Goal: Find contact information: Find contact information

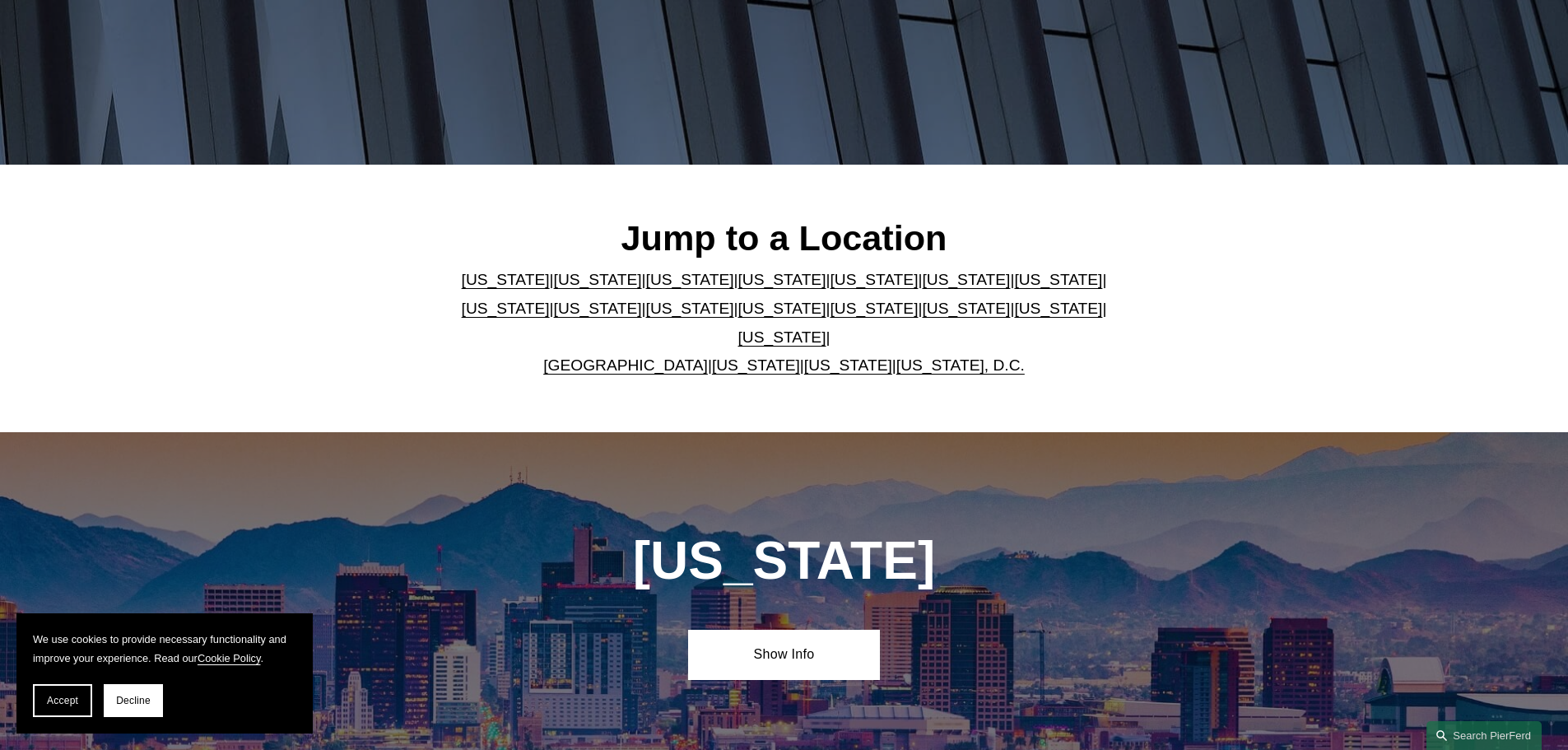
scroll to position [330, 0]
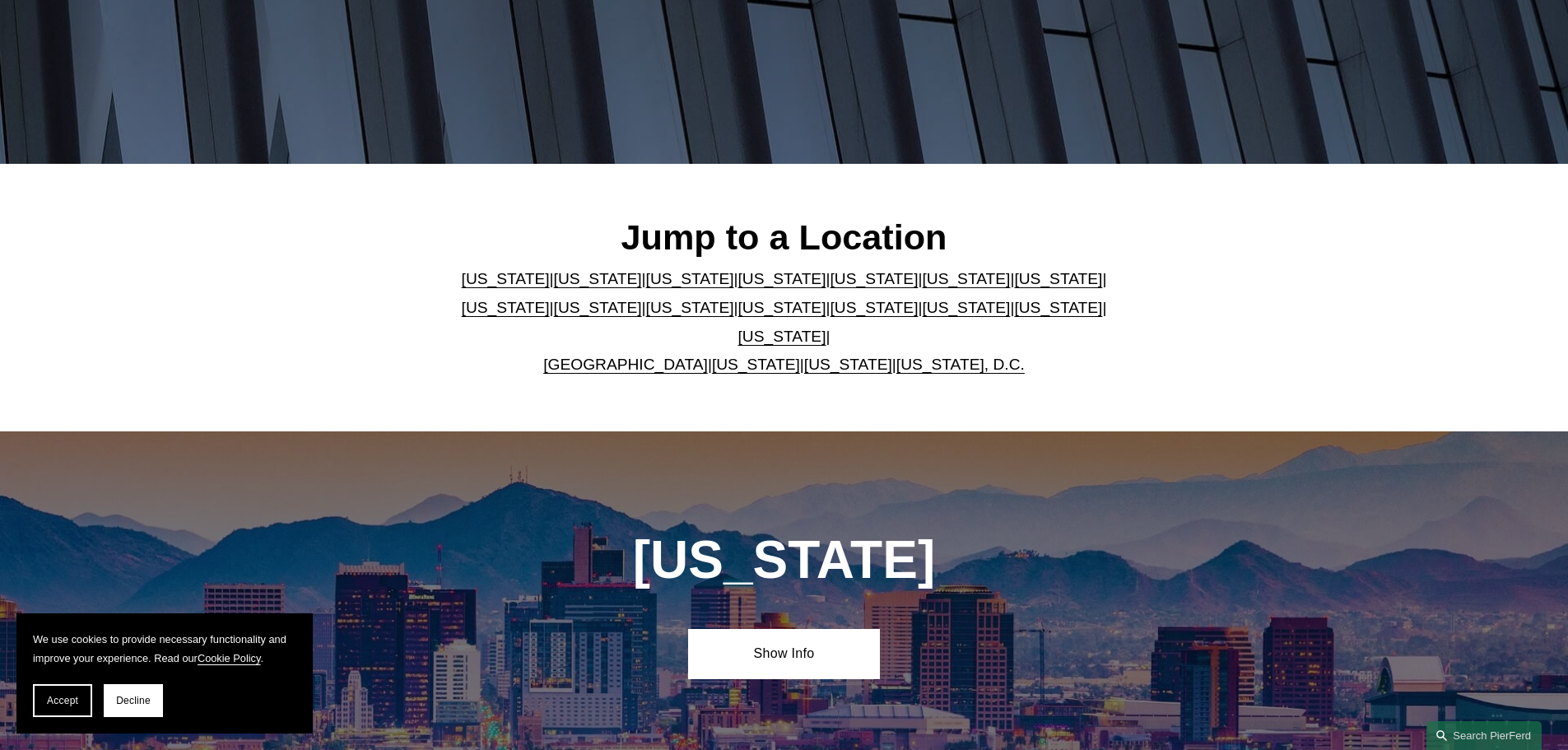
click at [1014, 316] on link "Pennsylvania" at bounding box center [1057, 308] width 88 height 17
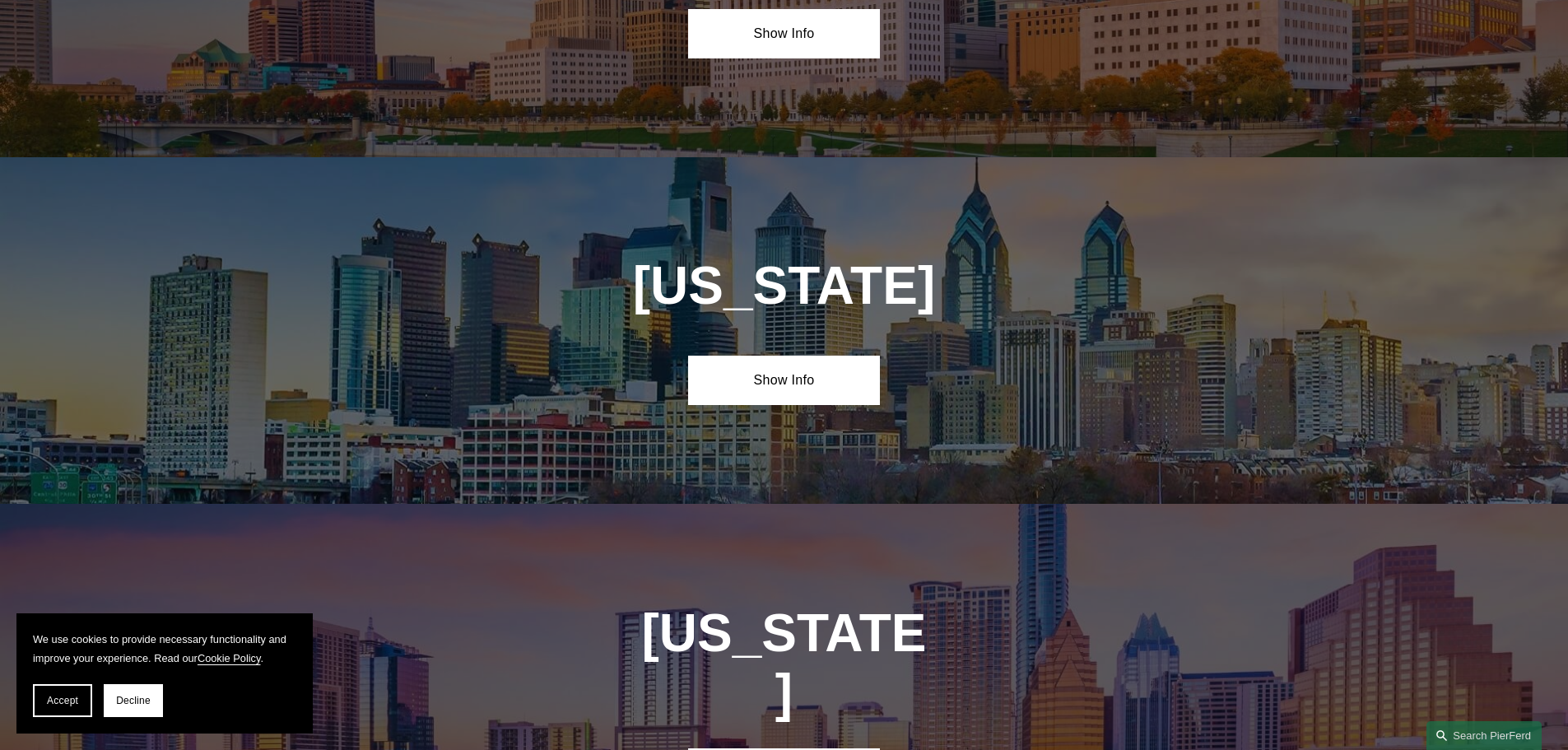
scroll to position [5259, 0]
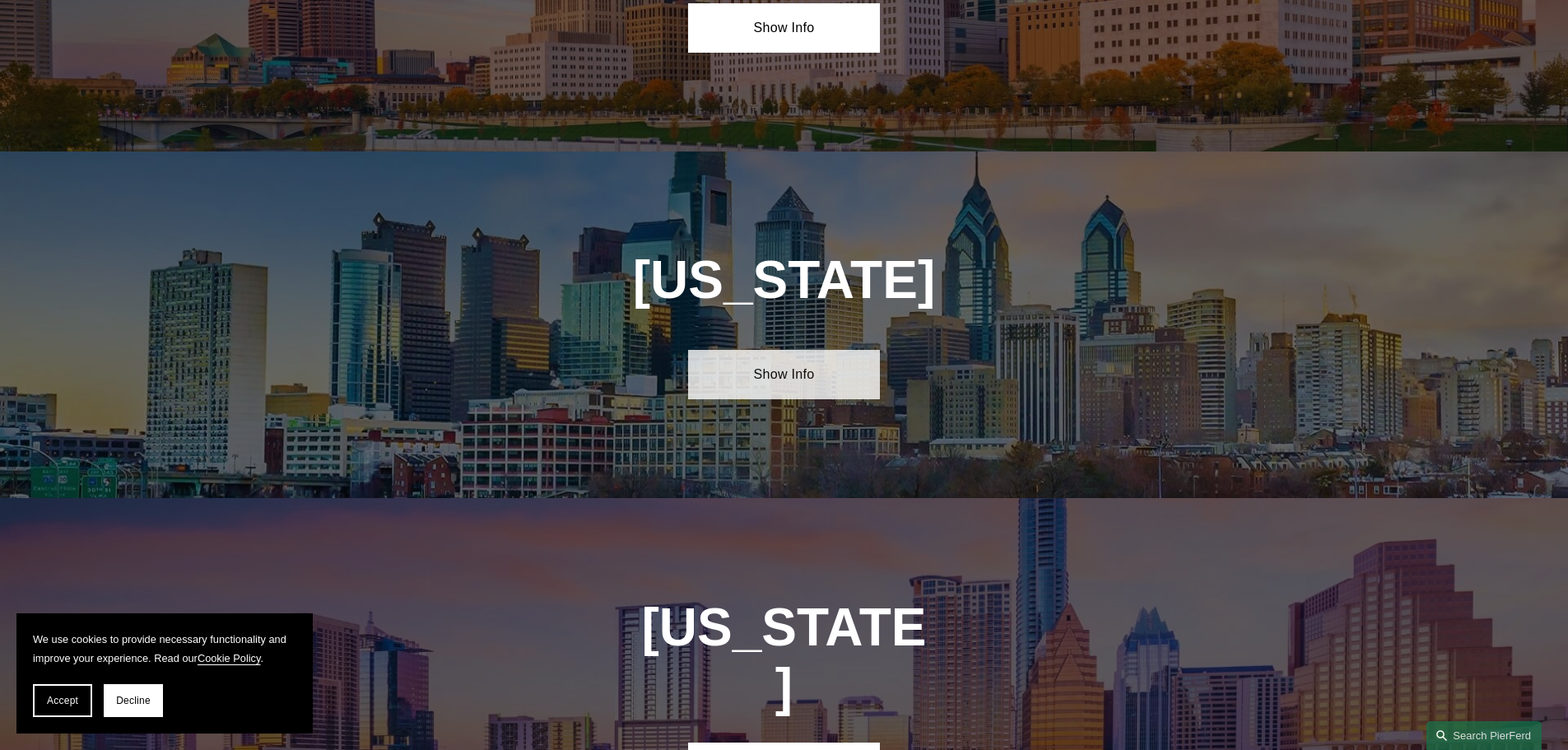
click at [796, 350] on link "Show Info" at bounding box center [784, 375] width 192 height 49
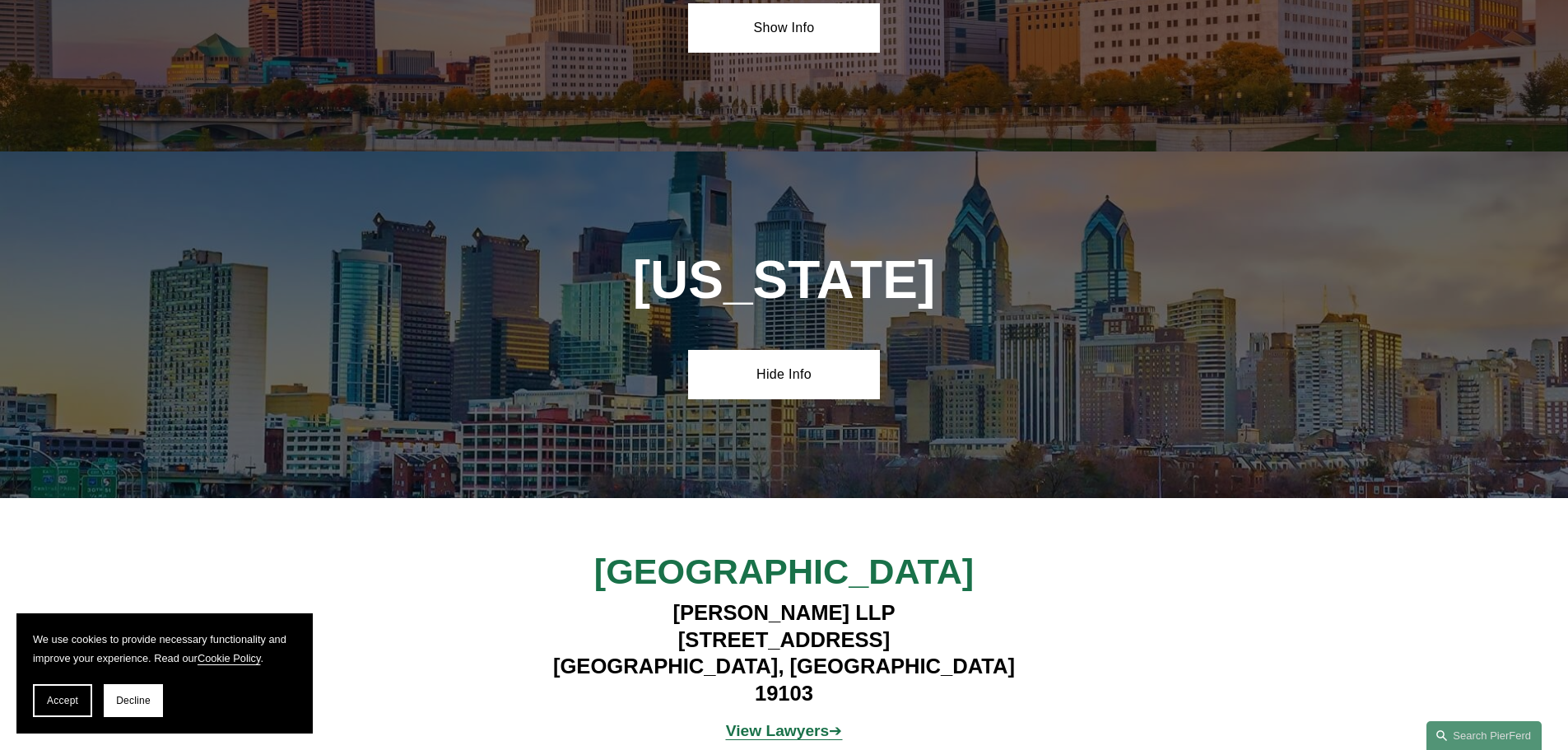
click at [794, 723] on strong "View Lawyers" at bounding box center [778, 731] width 104 height 17
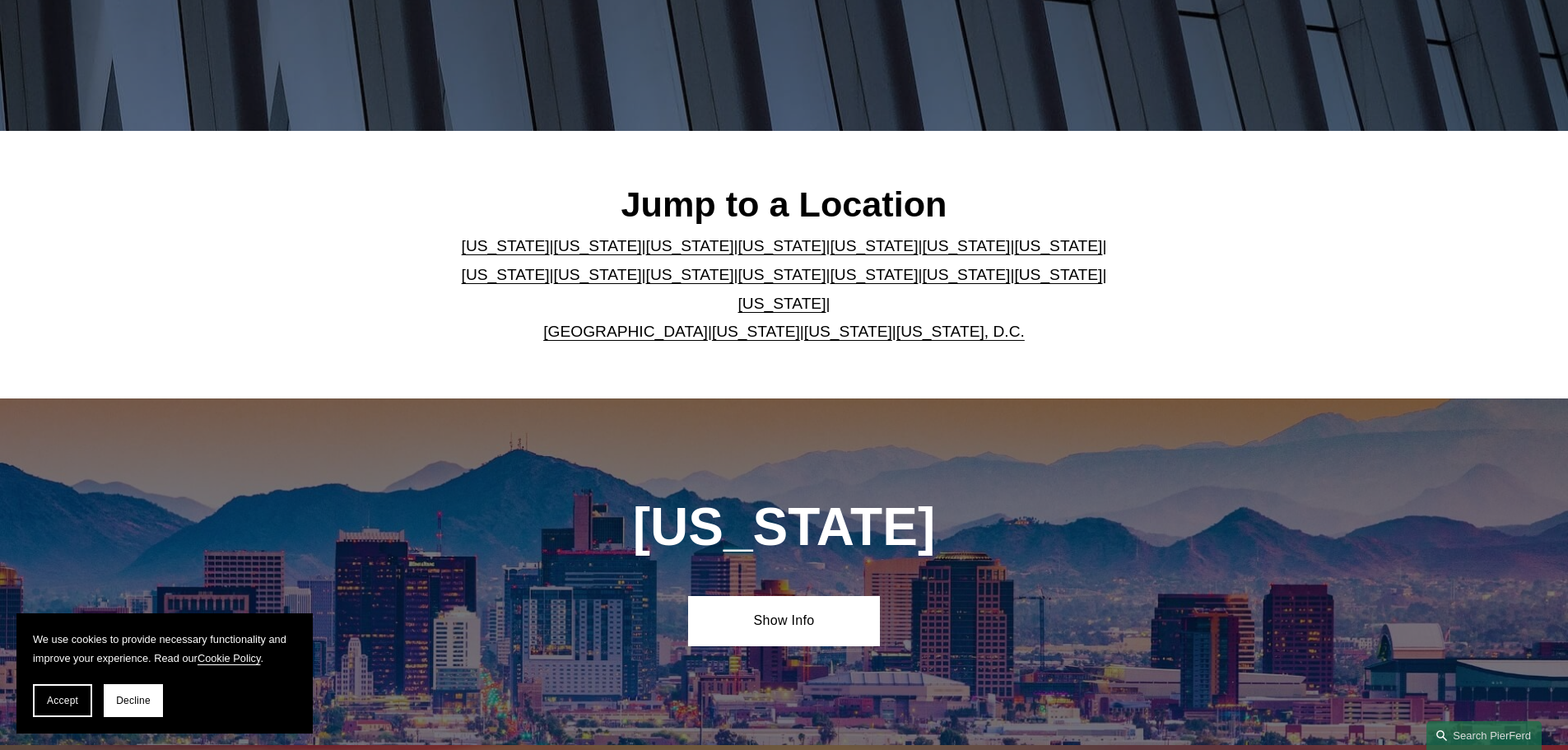
scroll to position [330, 0]
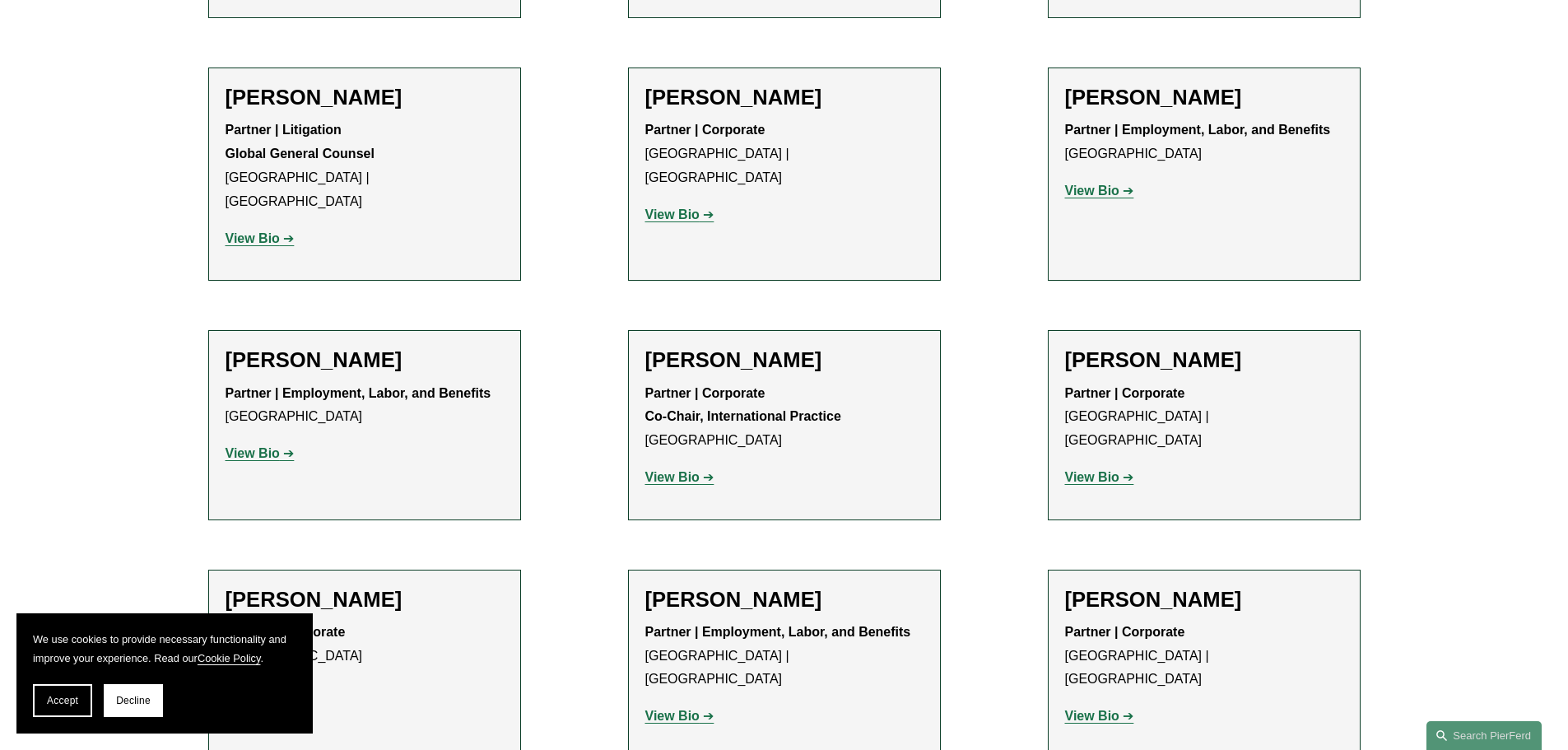
scroll to position [1812, 0]
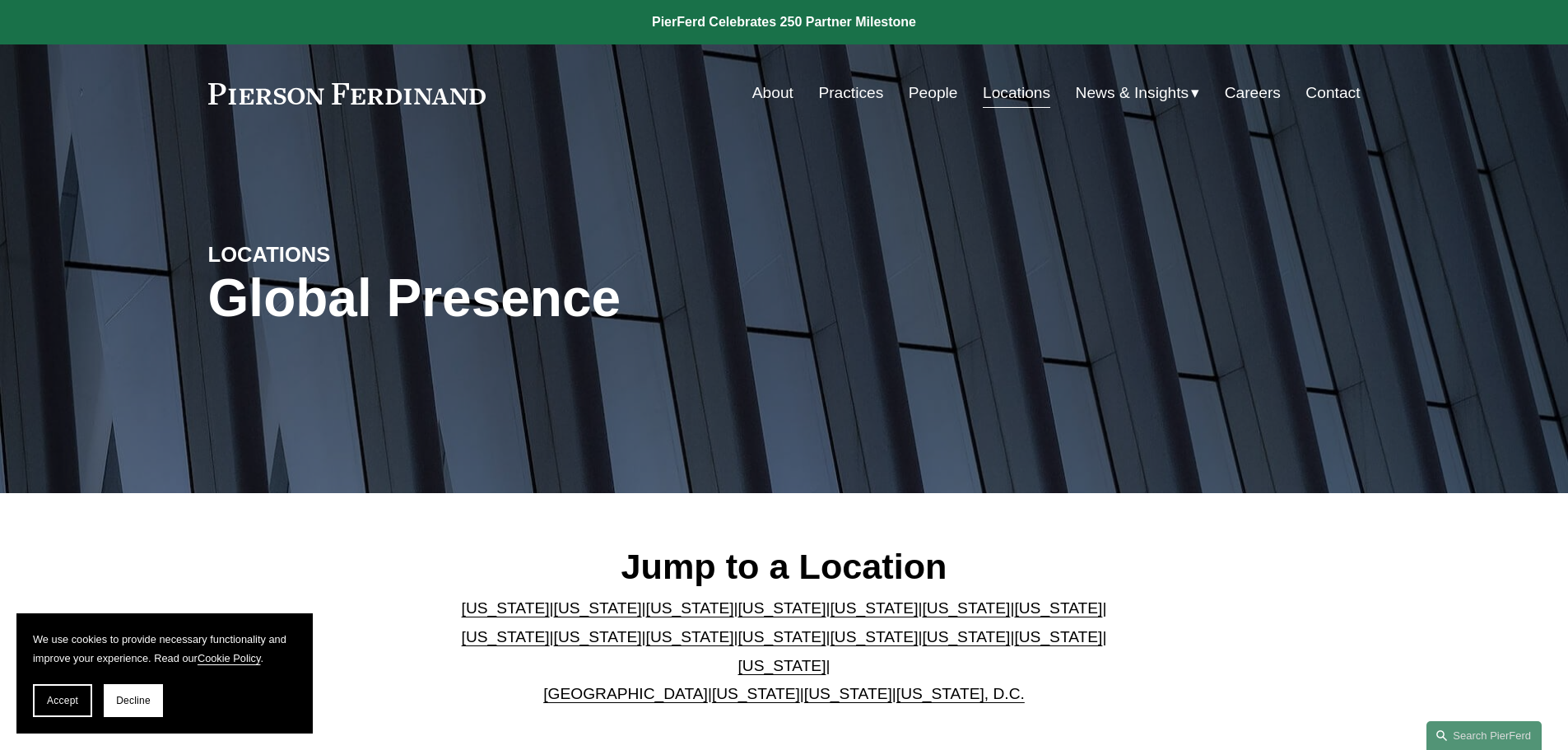
click at [1014, 646] on link "[US_STATE]" at bounding box center [1057, 637] width 88 height 17
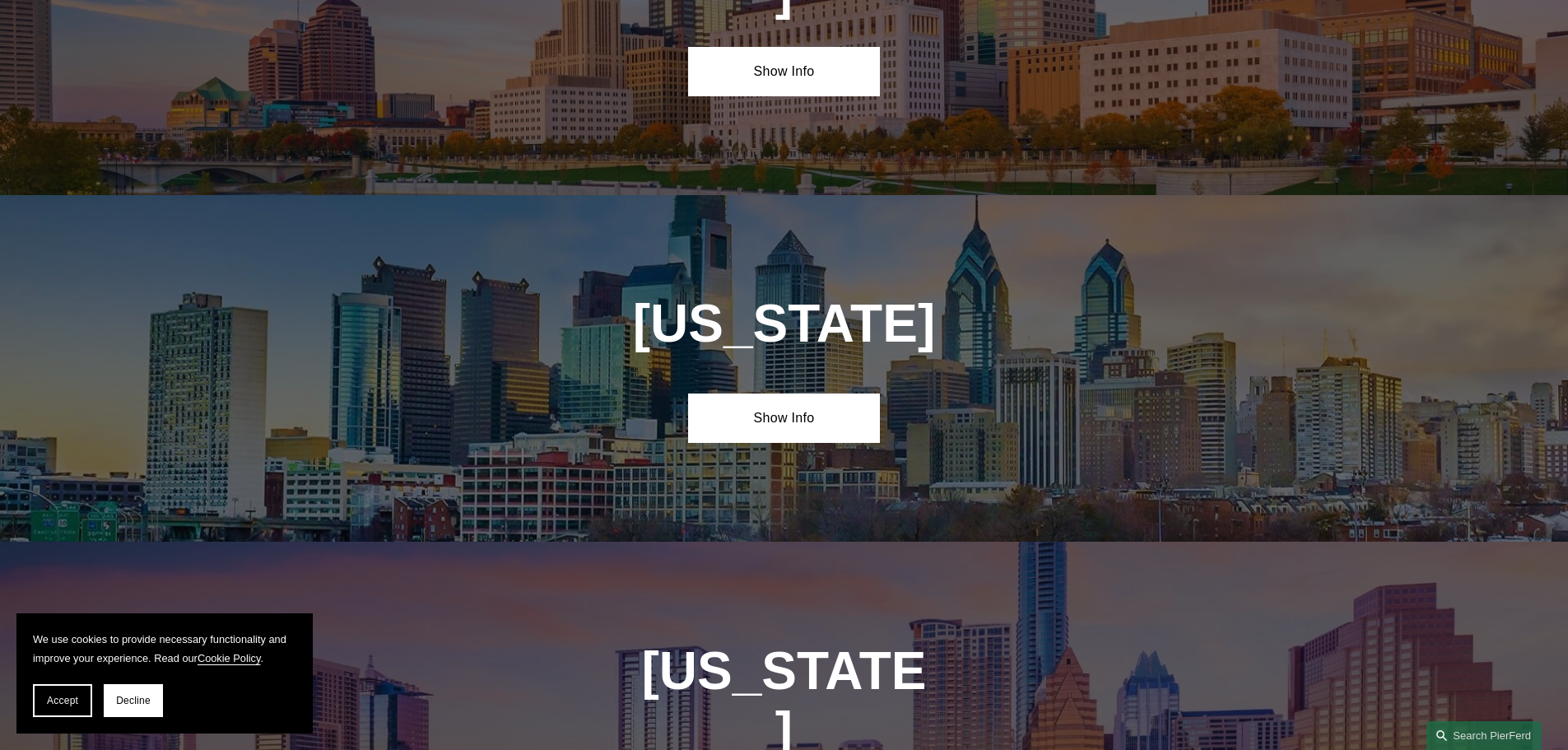
scroll to position [5259, 0]
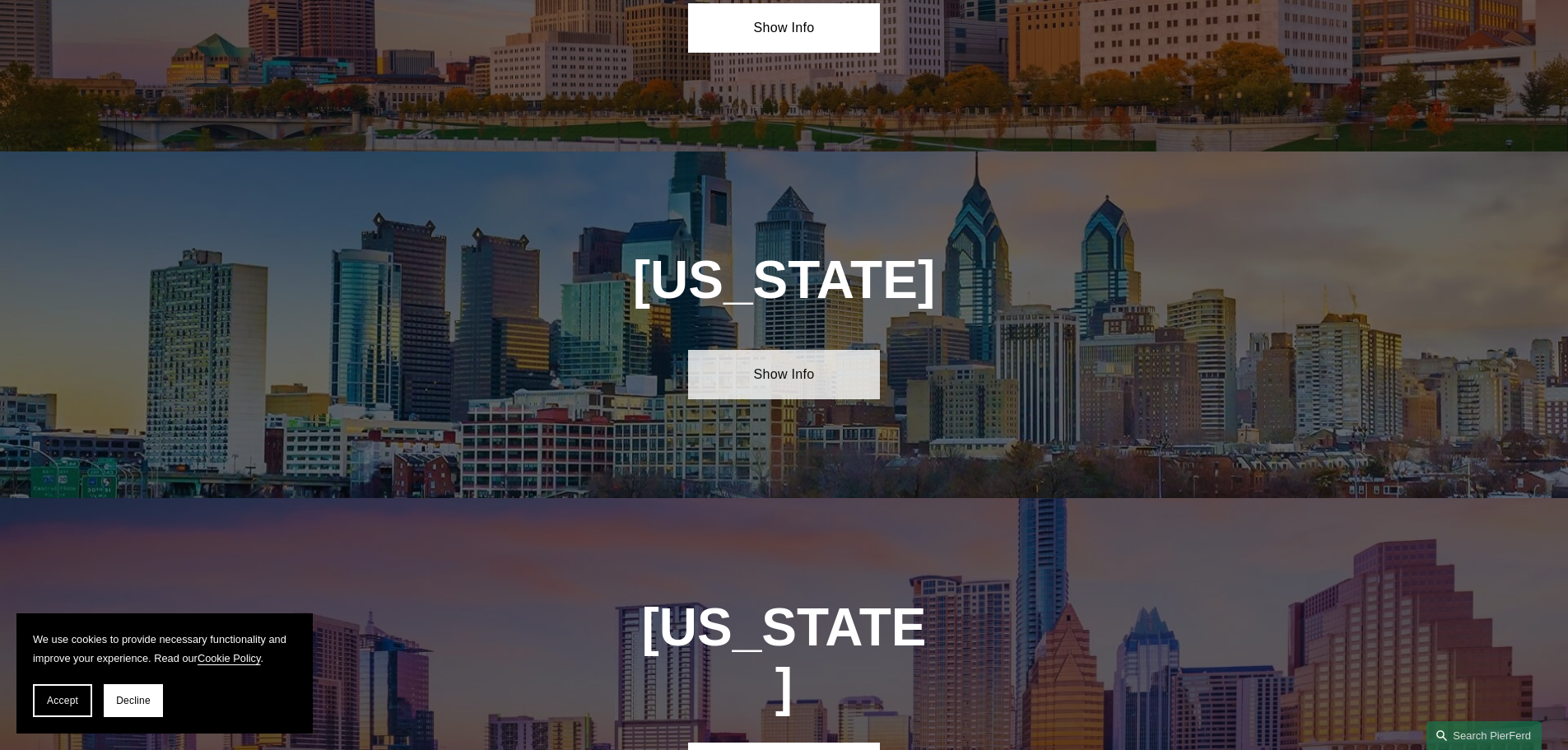
click at [826, 350] on link "Show Info" at bounding box center [784, 375] width 192 height 49
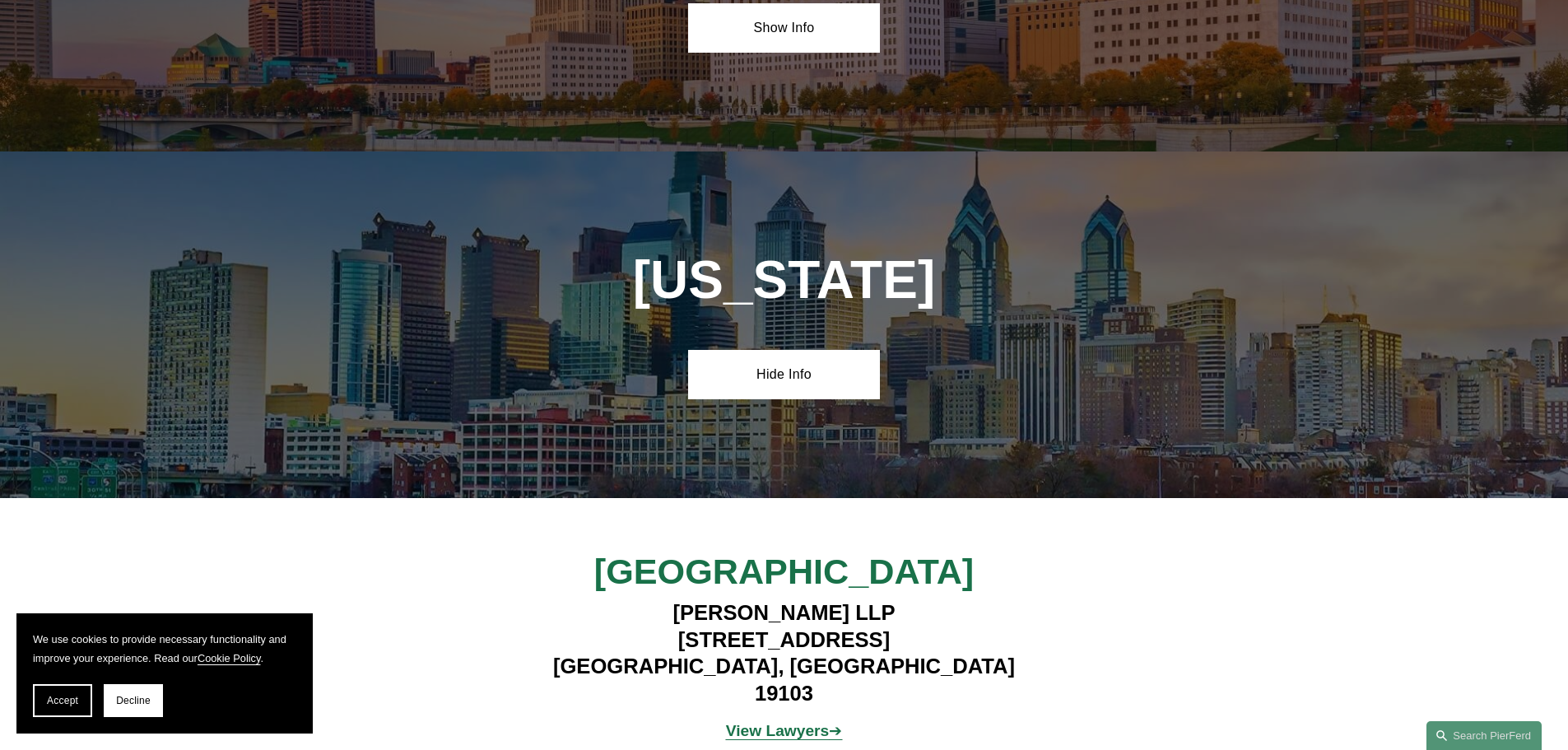
click at [839, 723] on span "View Lawyers ➔" at bounding box center [784, 731] width 117 height 17
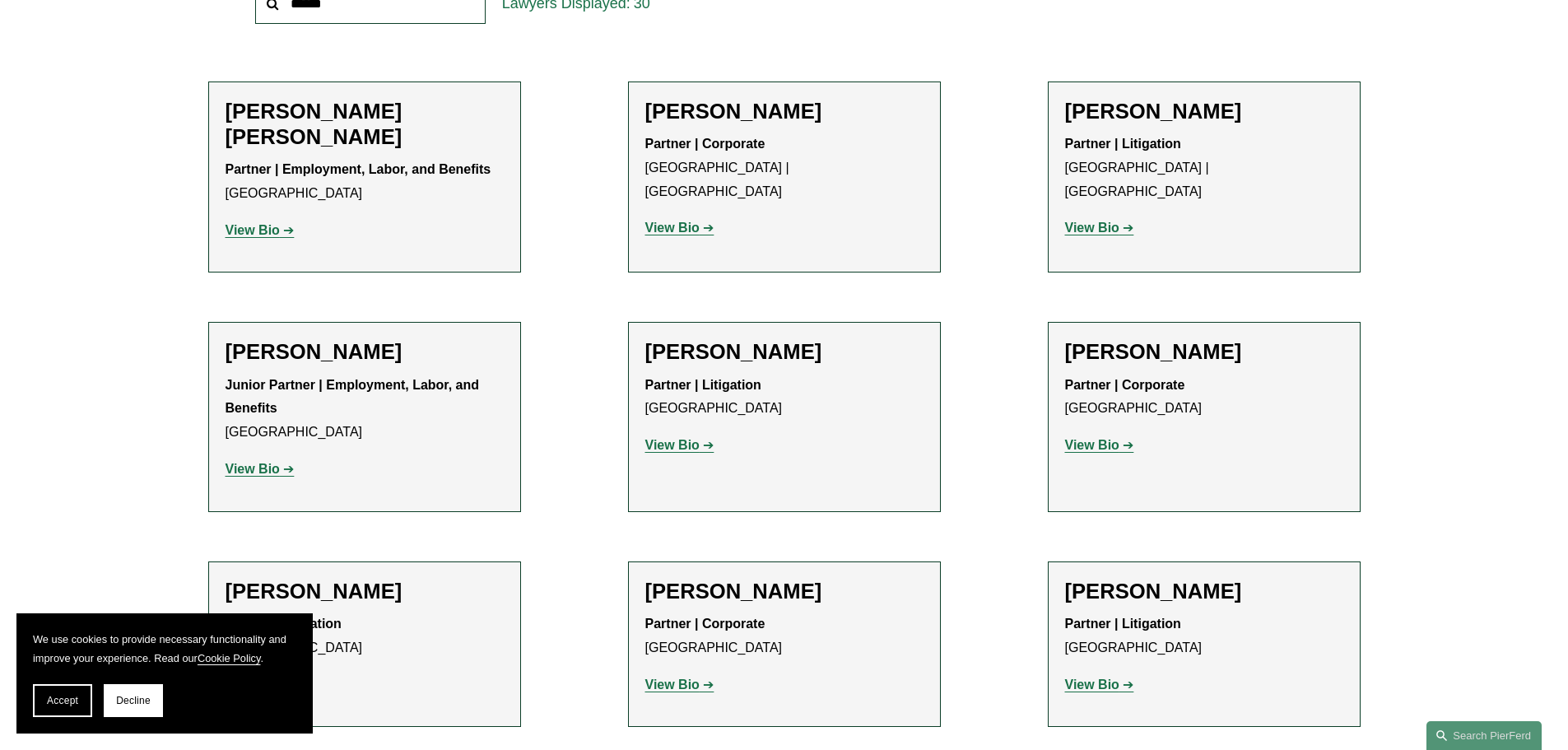
scroll to position [330, 0]
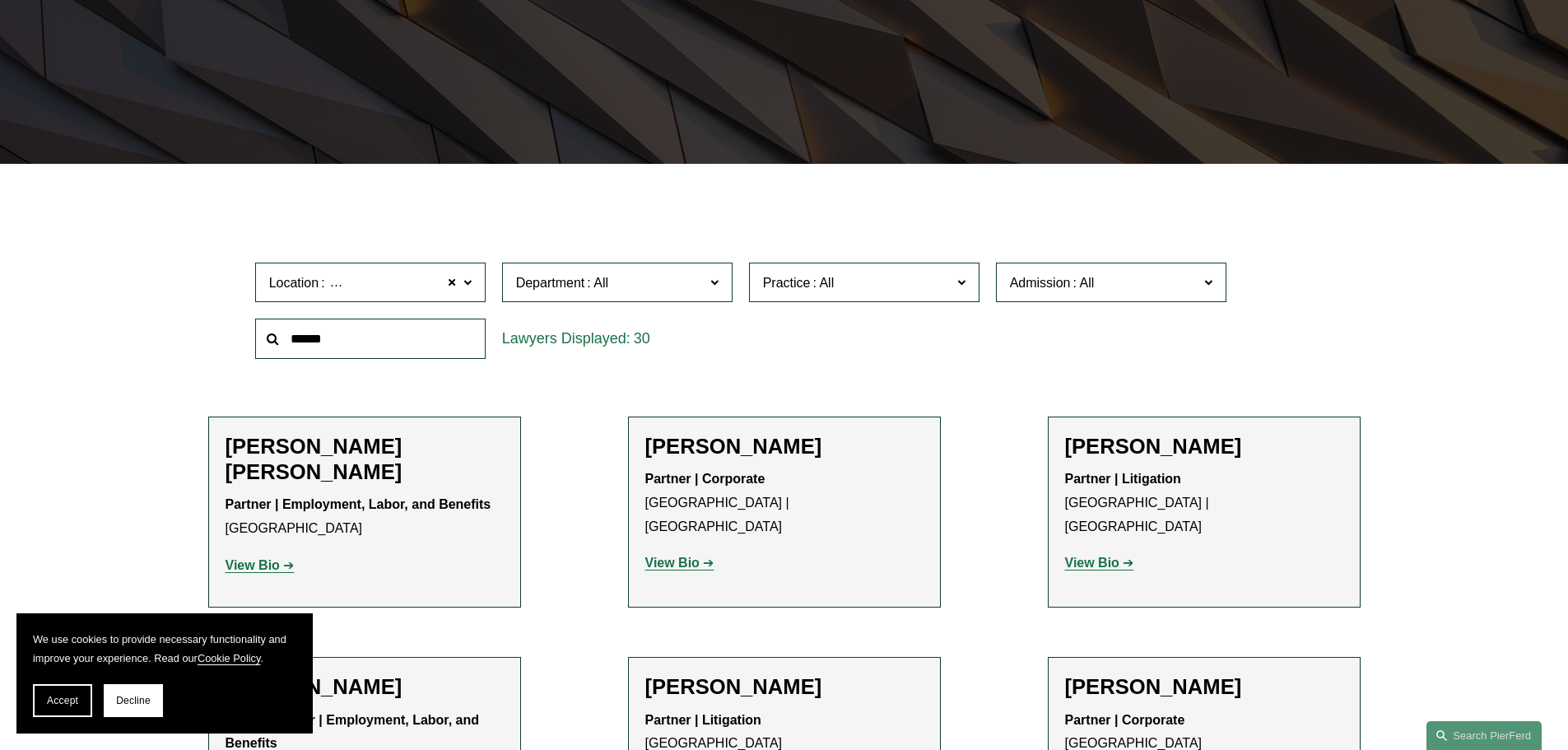
click at [264, 569] on strong "View Bio" at bounding box center [253, 565] width 55 height 14
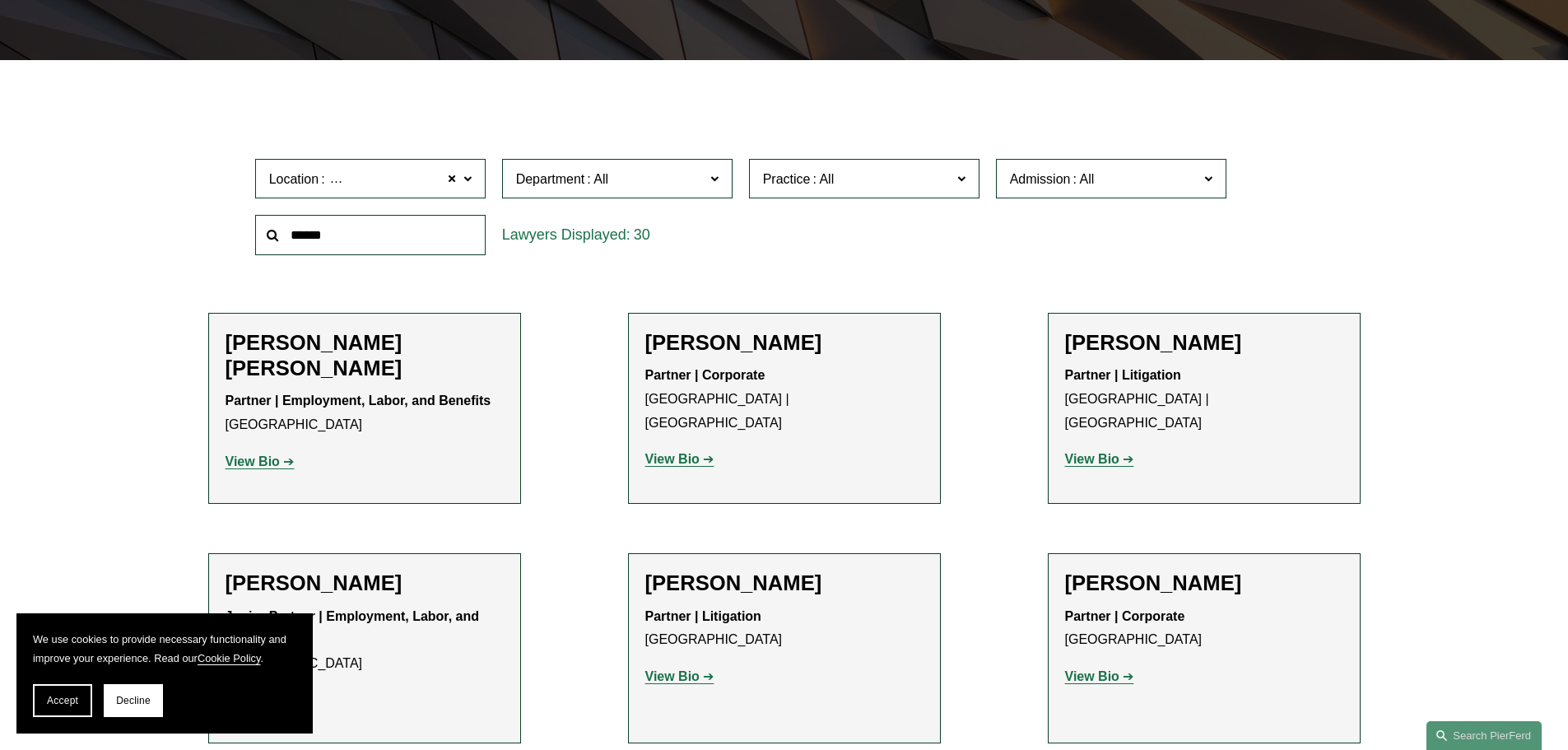
scroll to position [659, 0]
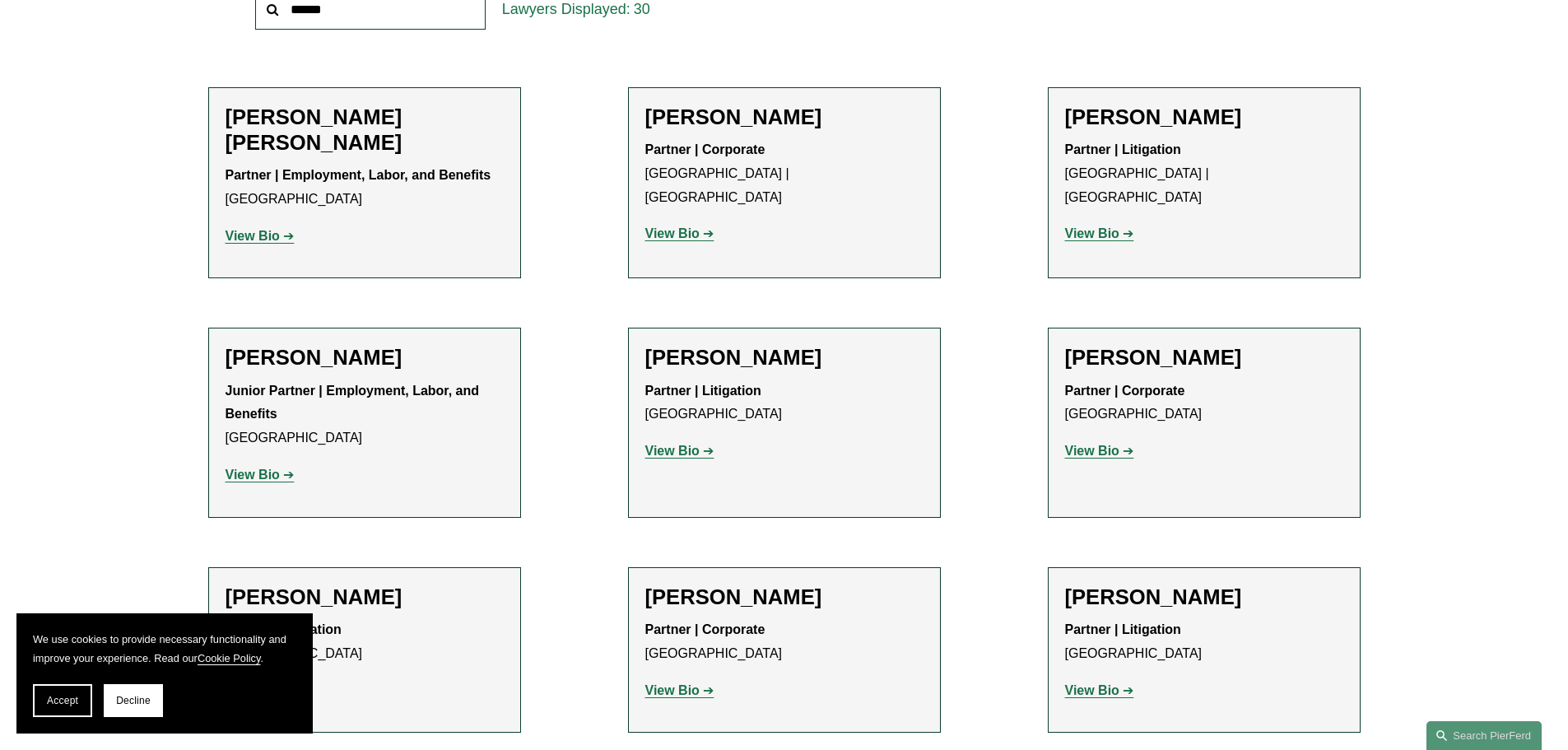
click at [1106, 452] on strong "View Bio" at bounding box center [1092, 451] width 55 height 14
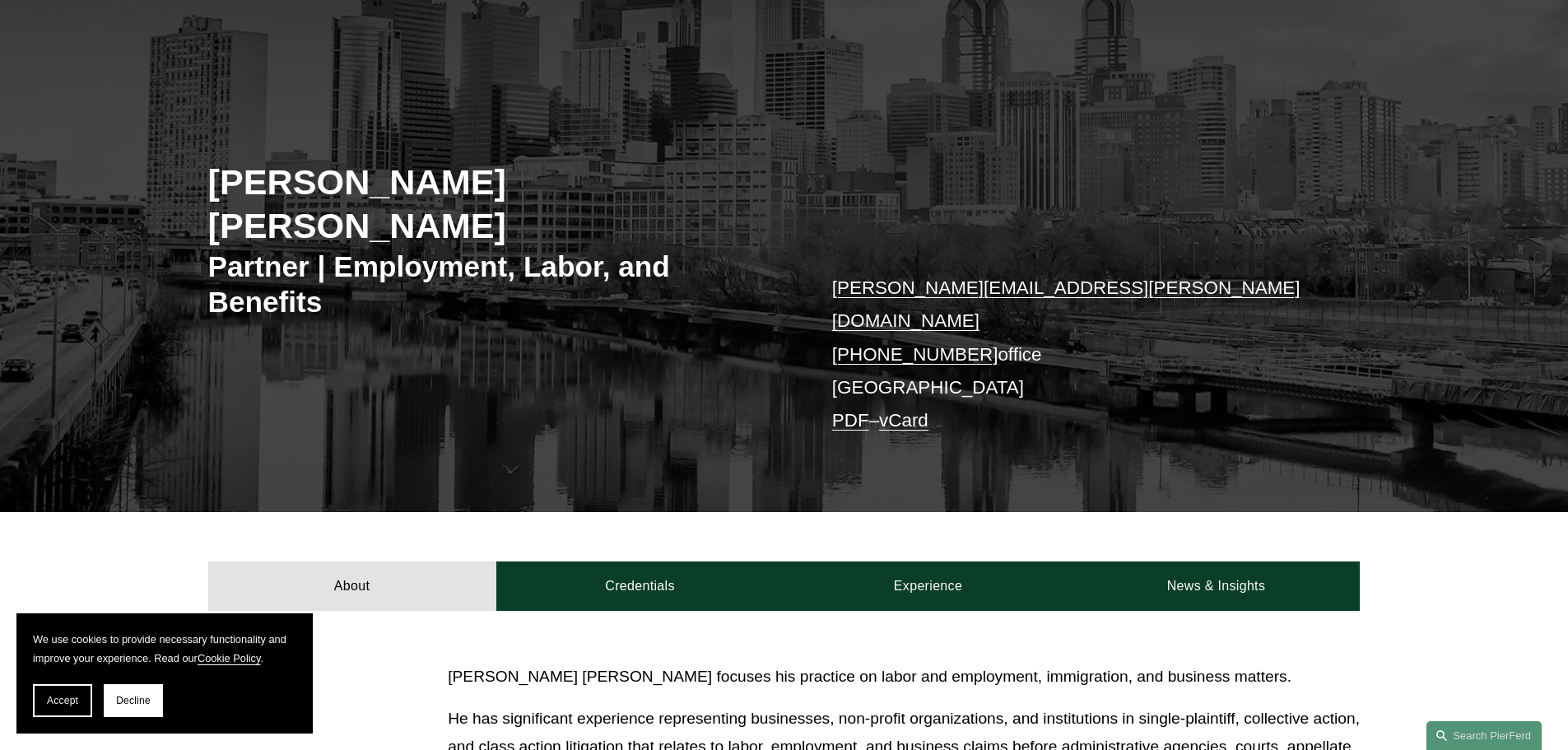
scroll to position [82, 0]
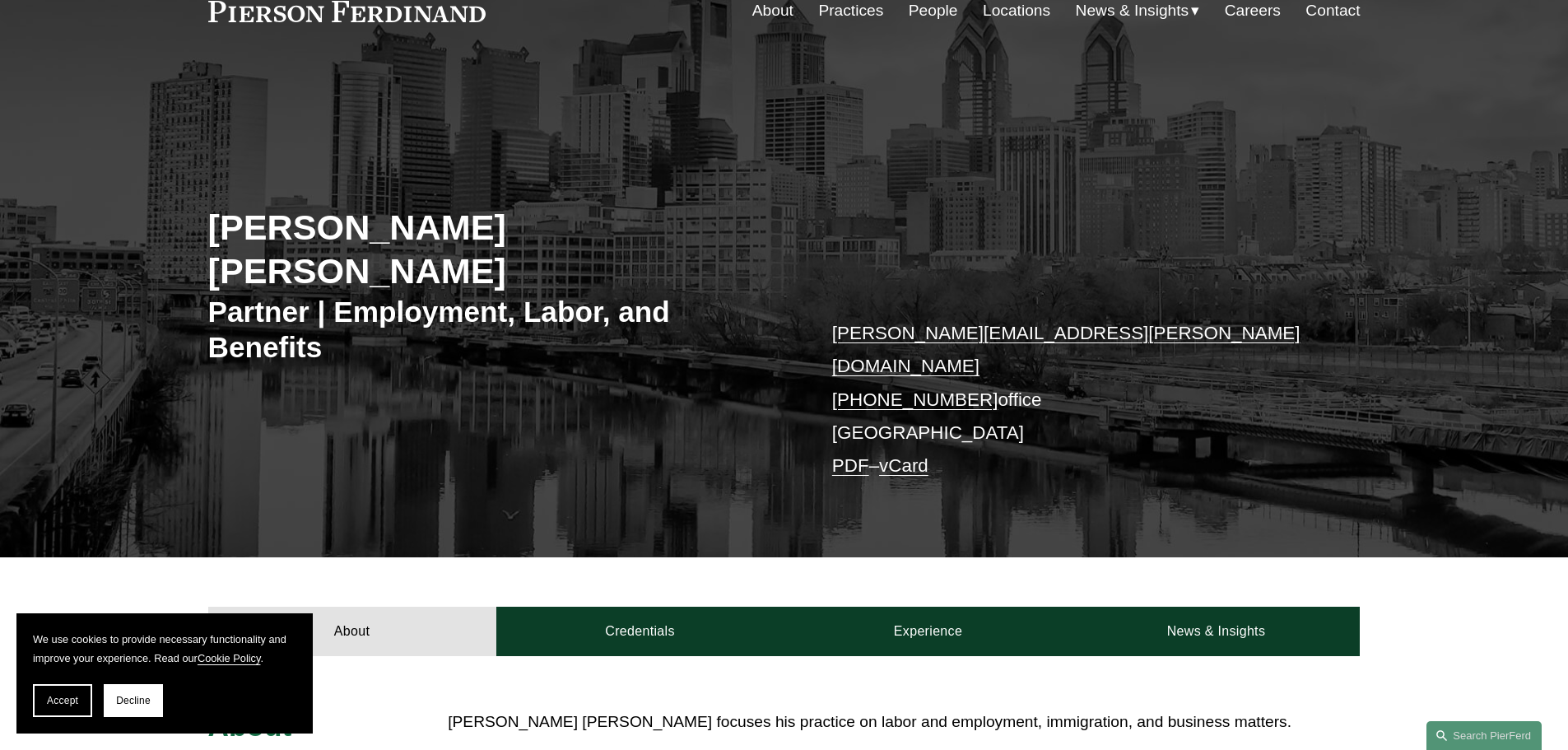
click at [1357, 10] on link "Contact" at bounding box center [1333, 10] width 55 height 31
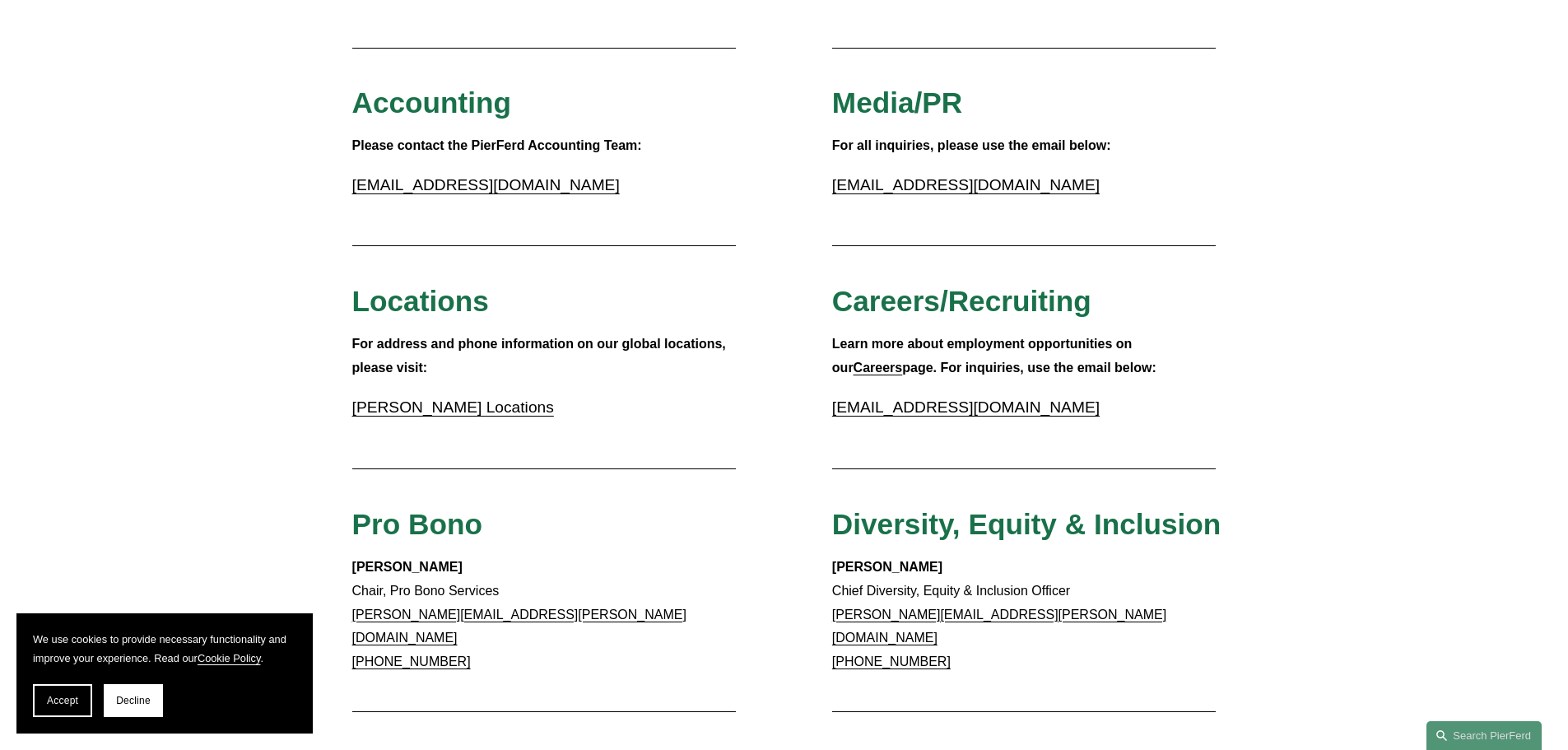
scroll to position [164, 0]
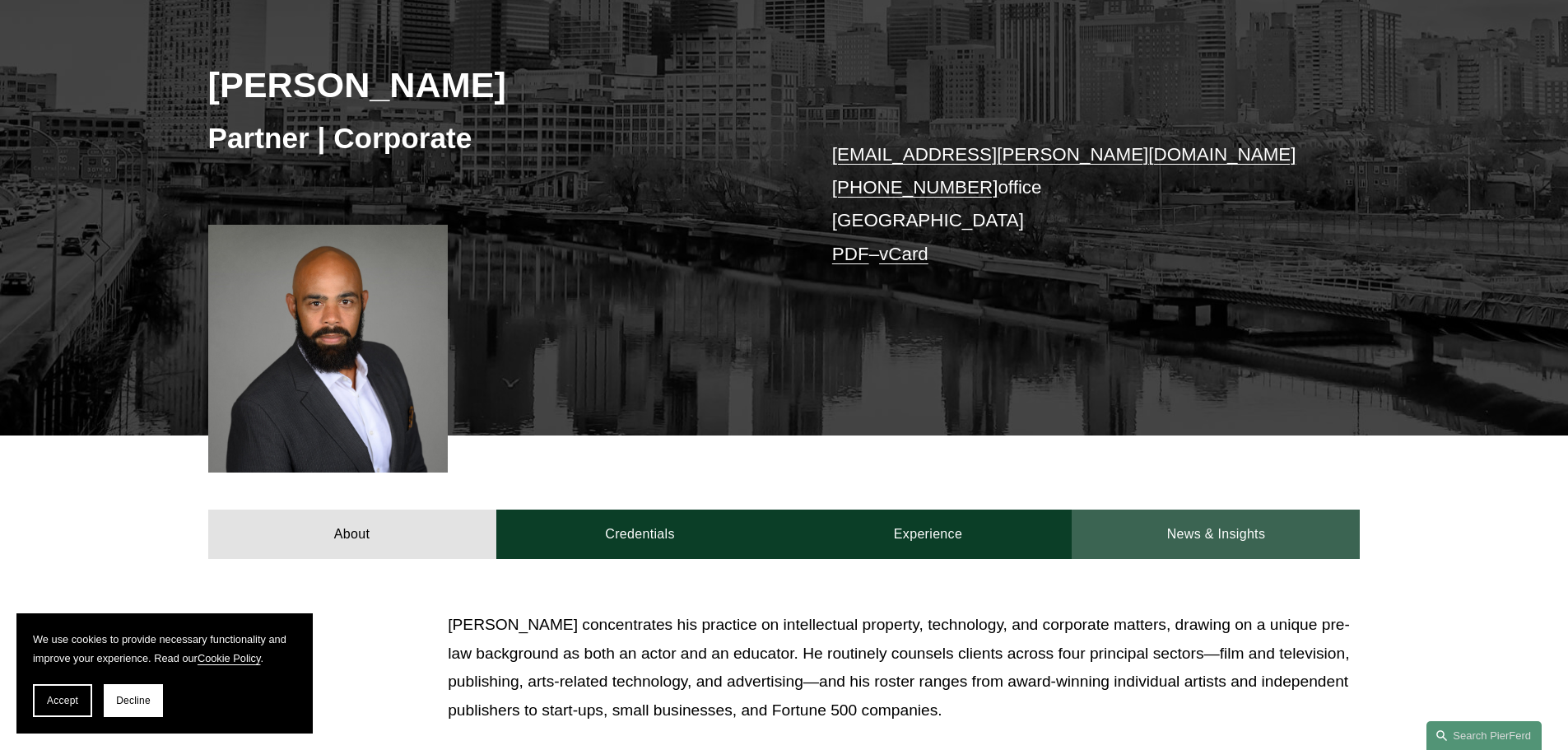
scroll to position [412, 0]
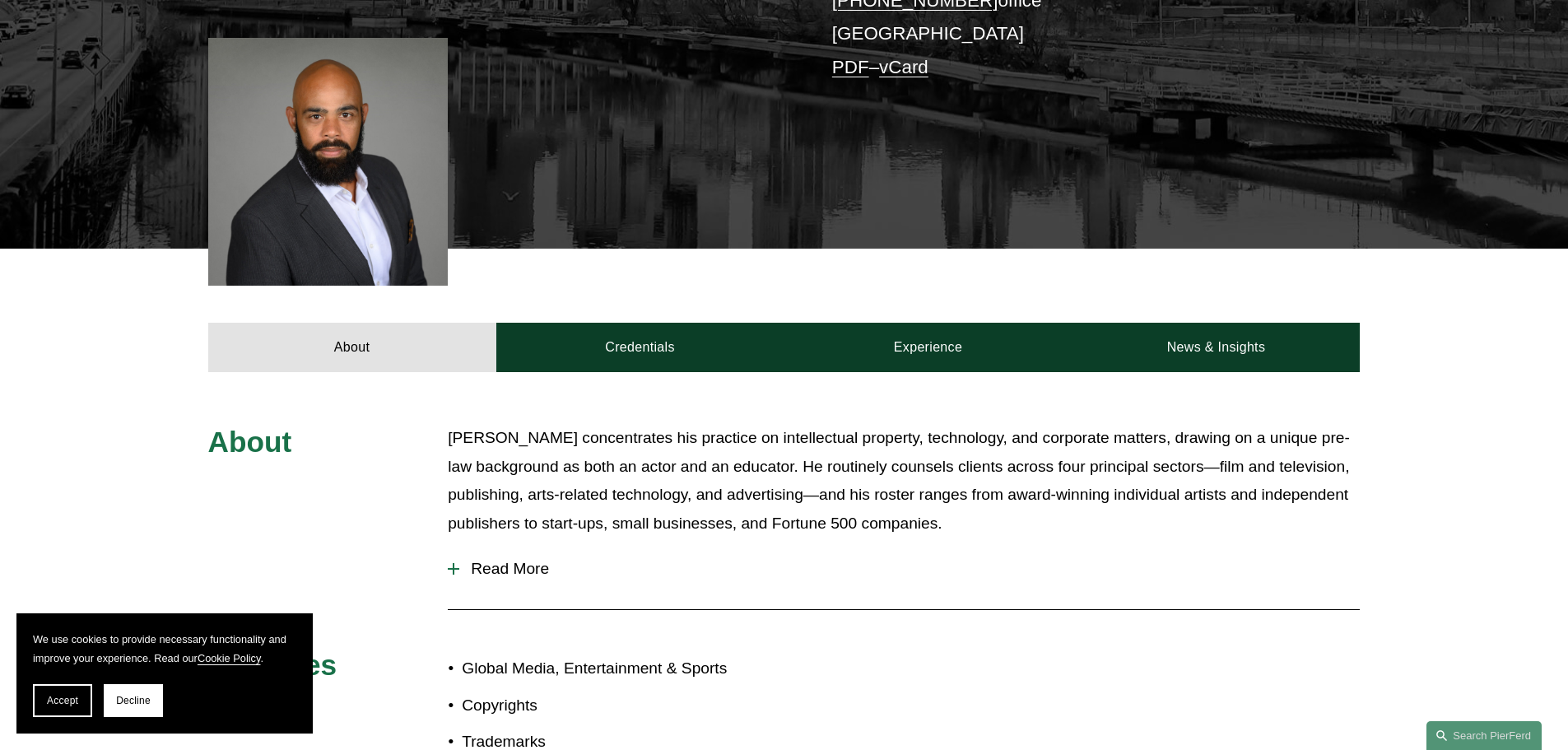
click at [515, 577] on span "Read More" at bounding box center [910, 569] width 901 height 18
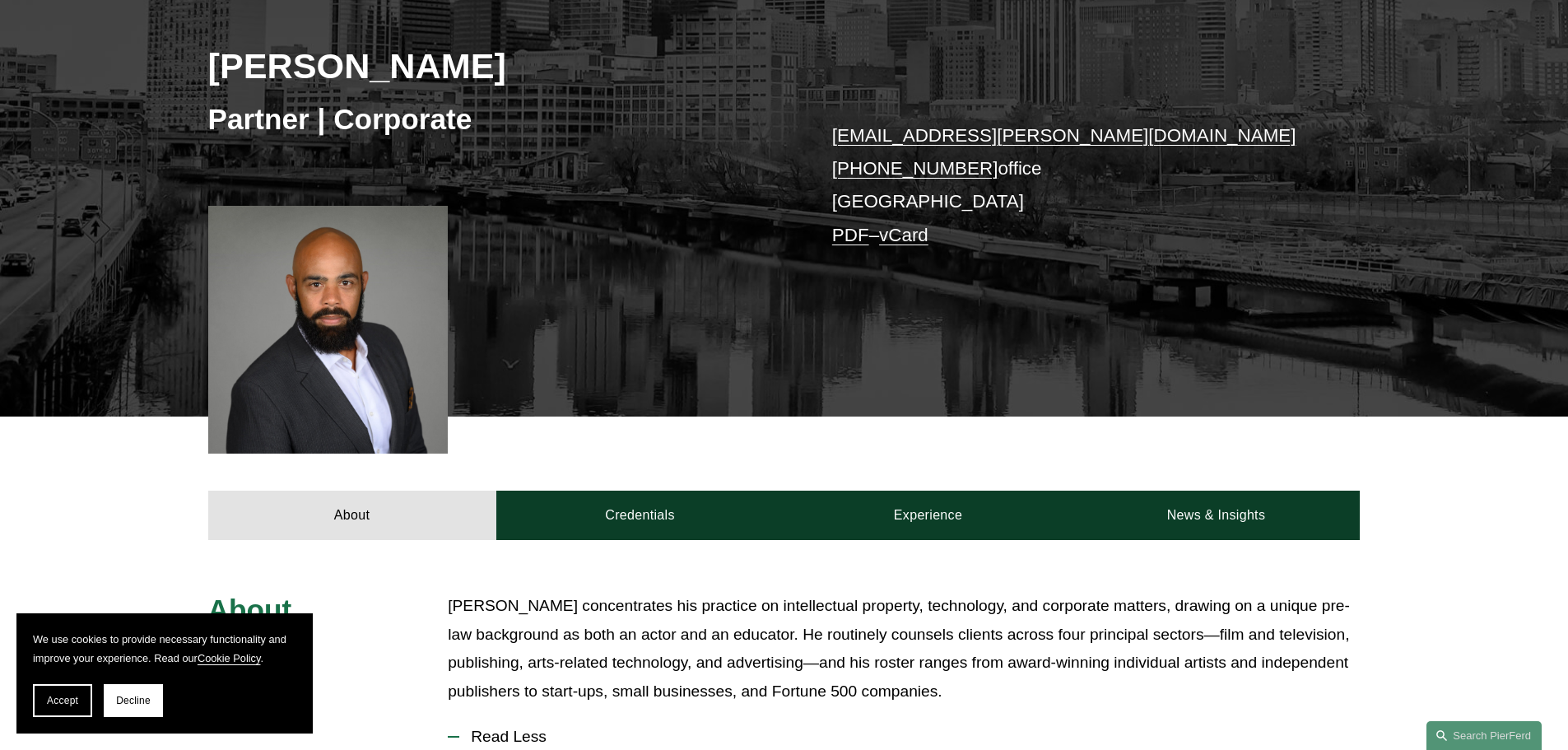
scroll to position [0, 0]
